Goal: Information Seeking & Learning: Learn about a topic

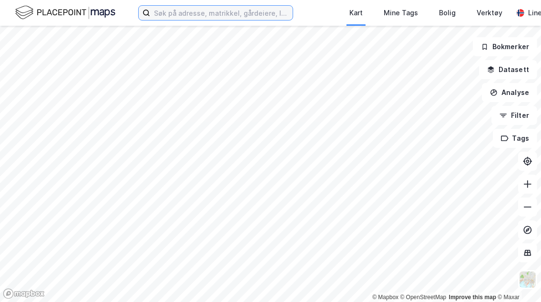
click at [265, 10] on input at bounding box center [221, 13] width 143 height 14
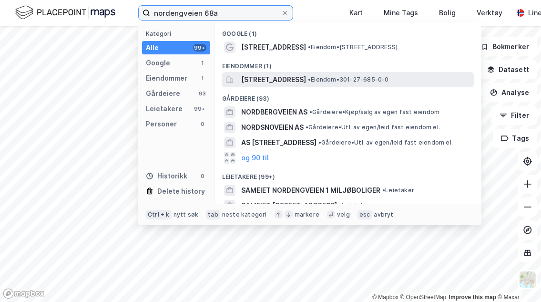
type input "nordengveien 68a"
click at [303, 79] on span "[STREET_ADDRESS]" at bounding box center [273, 79] width 65 height 11
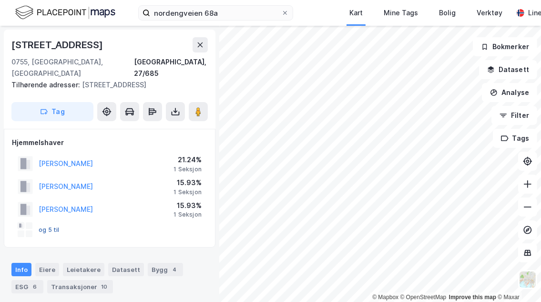
click at [0, 0] on button "og 5 til" at bounding box center [0, 0] width 0 height 0
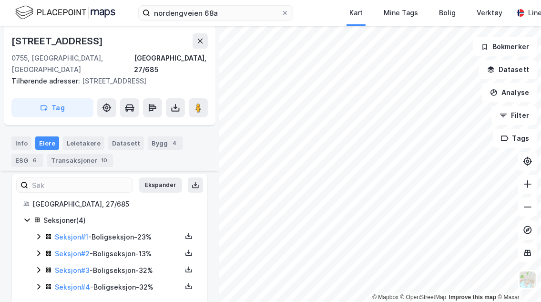
scroll to position [146, 0]
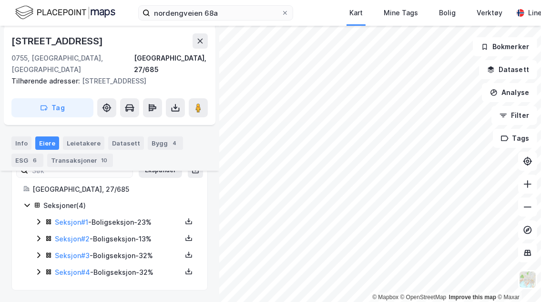
click at [35, 235] on icon at bounding box center [39, 239] width 8 height 8
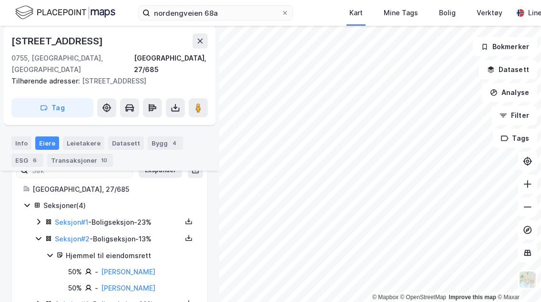
click at [38, 235] on icon at bounding box center [39, 239] width 8 height 8
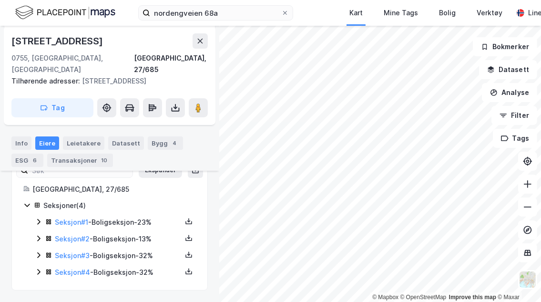
click at [40, 222] on icon at bounding box center [39, 222] width 8 height 8
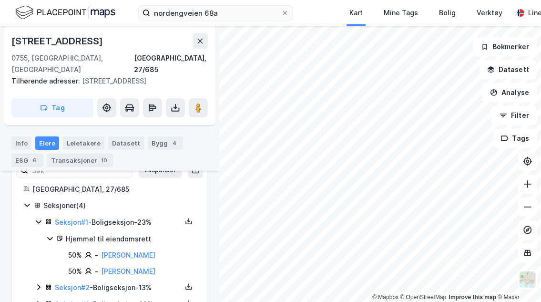
scroll to position [194, 0]
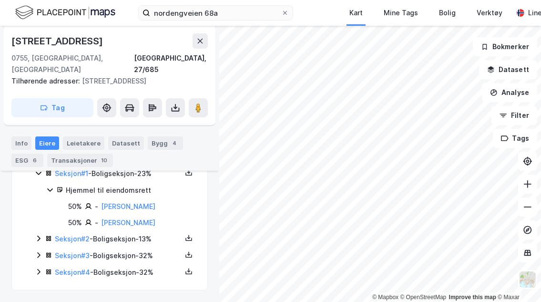
click at [43, 235] on div "Seksjon # 2 - Boligseksjon - 13%" at bounding box center [115, 239] width 161 height 12
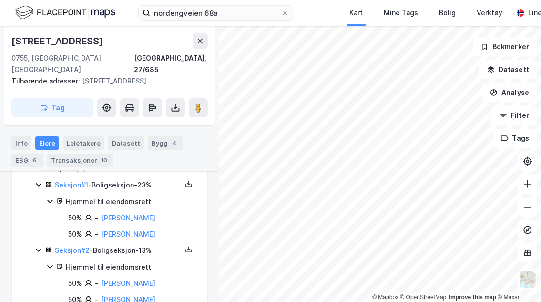
scroll to position [209, 0]
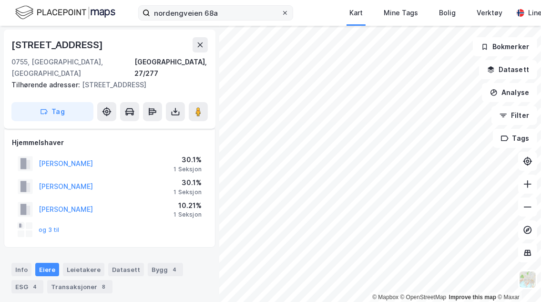
scroll to position [118, 0]
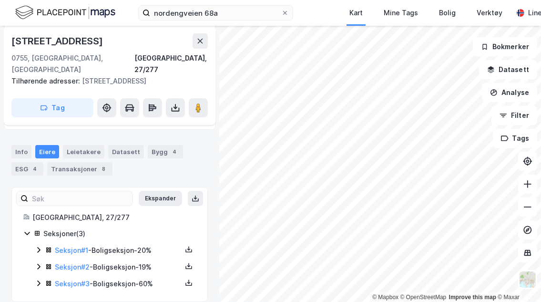
click at [37, 246] on icon at bounding box center [39, 250] width 8 height 8
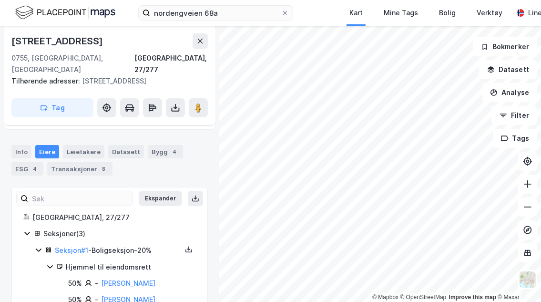
scroll to position [166, 0]
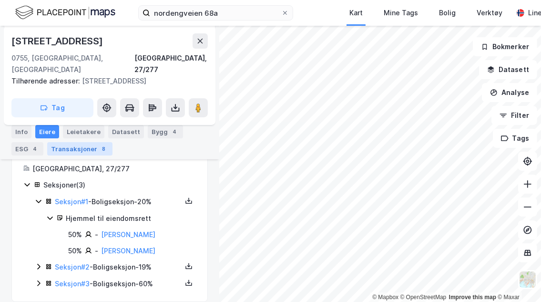
click at [89, 143] on div "Transaksjoner 8" at bounding box center [79, 148] width 65 height 13
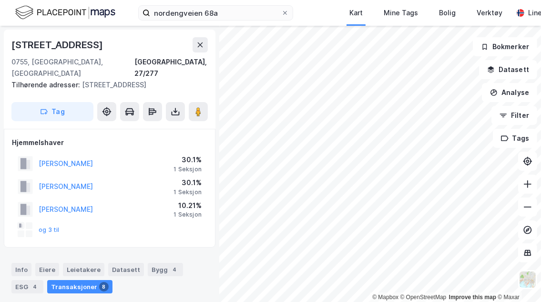
click at [50, 226] on div "og 3 til" at bounding box center [39, 229] width 42 height 15
click at [0, 0] on button "og 3 til" at bounding box center [0, 0] width 0 height 0
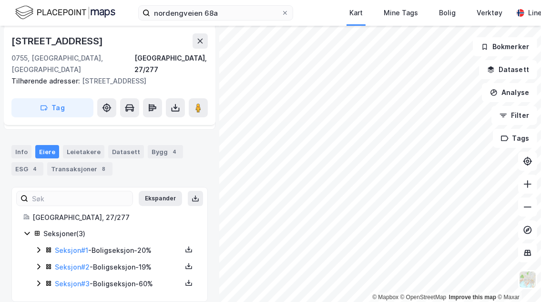
click at [38, 279] on icon at bounding box center [39, 283] width 8 height 8
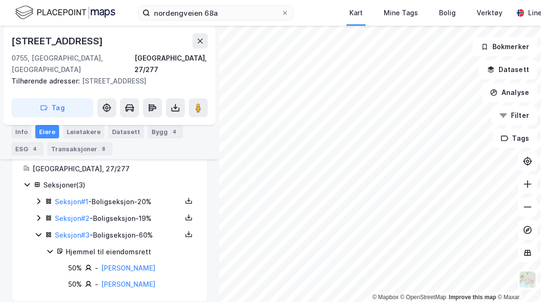
scroll to position [0, 0]
